Goal: Check status: Check status

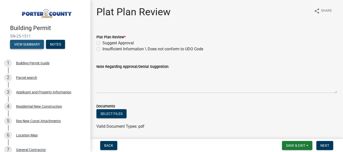
click at [25, 45] on button "View Summary" at bounding box center [27, 44] width 34 height 9
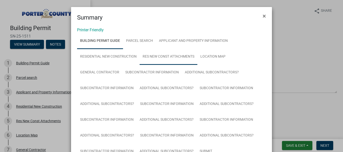
click at [161, 57] on link "Res New Const Attachments" at bounding box center [169, 57] width 58 height 16
click at [32, 40] on ngb-modal-window "Summary × Printer Friendly Building Permit Guide Parcel search Applicant and Pr…" at bounding box center [171, 76] width 343 height 152
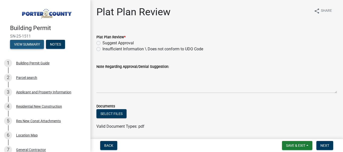
click at [30, 42] on button "View Summary" at bounding box center [27, 44] width 34 height 9
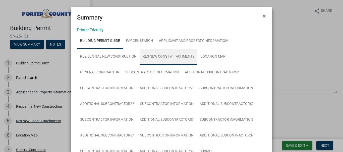
click at [169, 57] on link "Res New Const Attachments" at bounding box center [169, 57] width 58 height 16
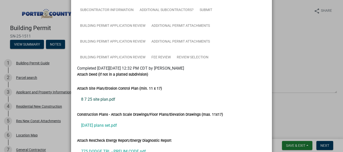
scroll to position [192, 0]
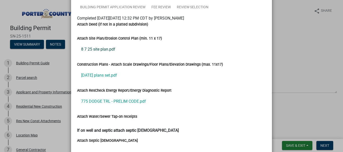
click at [90, 51] on link "8 7 25 site plan.pdf" at bounding box center [171, 49] width 189 height 12
